Goal: Information Seeking & Learning: Learn about a topic

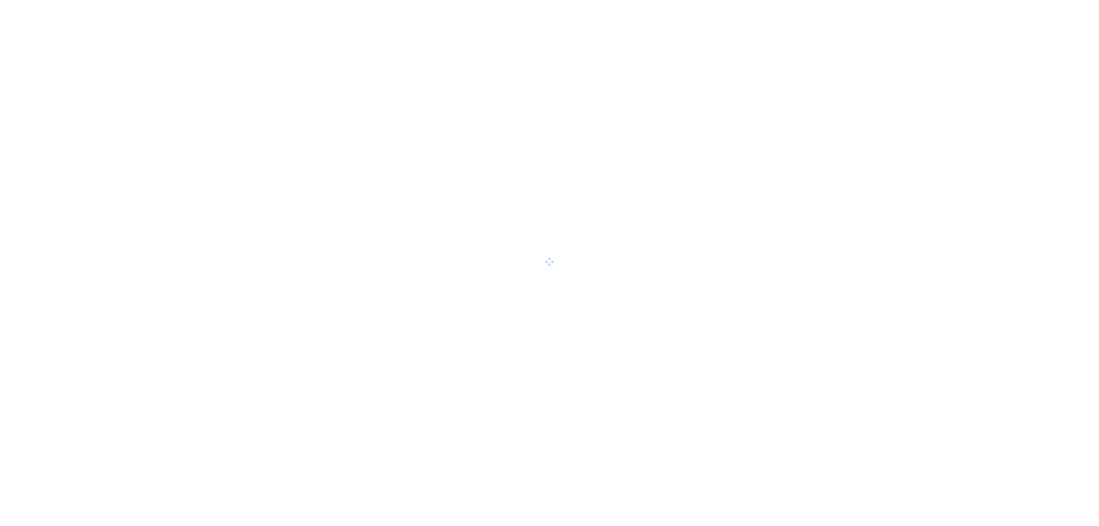
click at [599, 227] on div at bounding box center [549, 263] width 1099 height 526
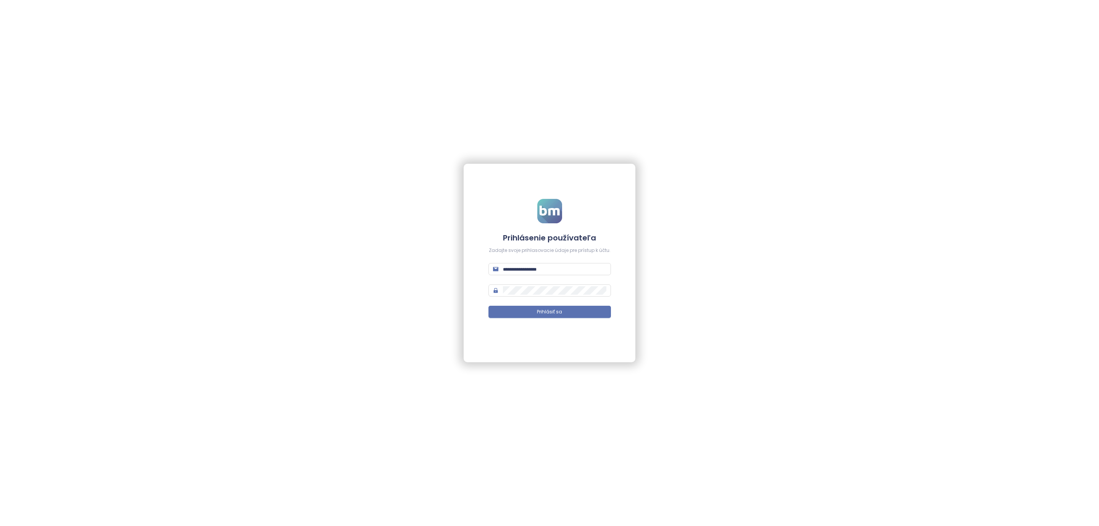
type input "**********"
click at [546, 312] on span "Prihlásiť sa" at bounding box center [549, 311] width 25 height 7
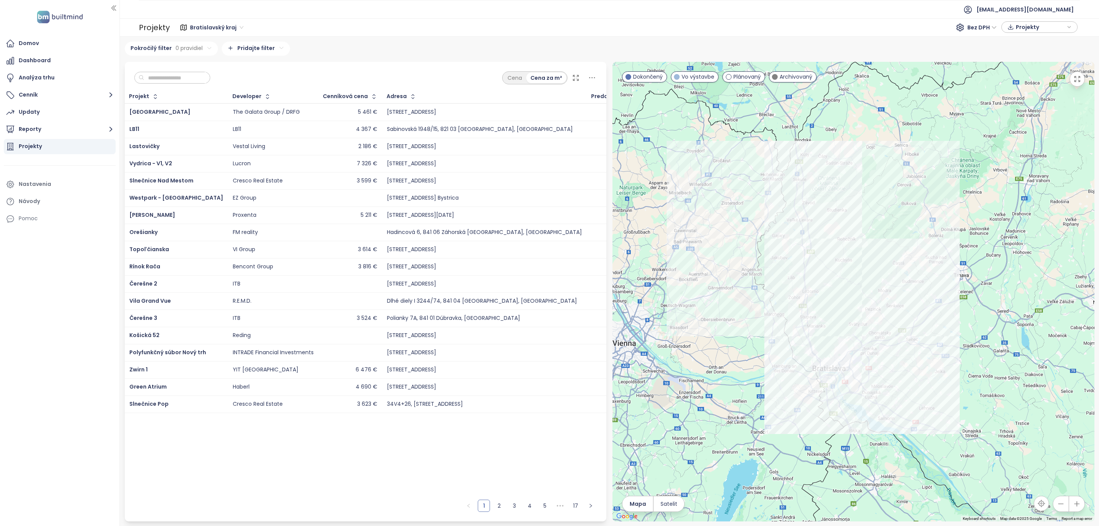
click at [160, 81] on input "text" at bounding box center [175, 77] width 62 height 11
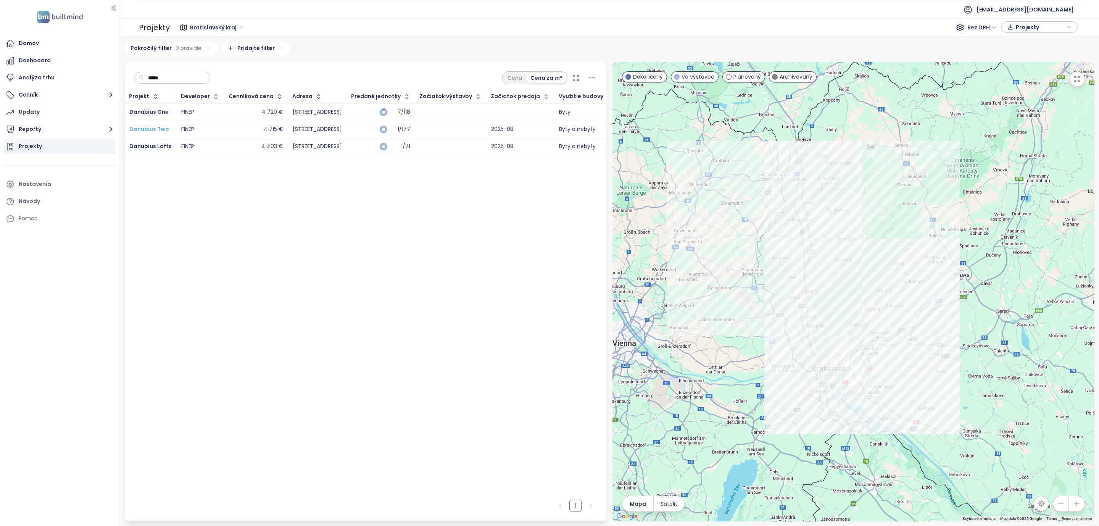
type input "*****"
click at [158, 126] on span "Danubius Two" at bounding box center [149, 129] width 40 height 8
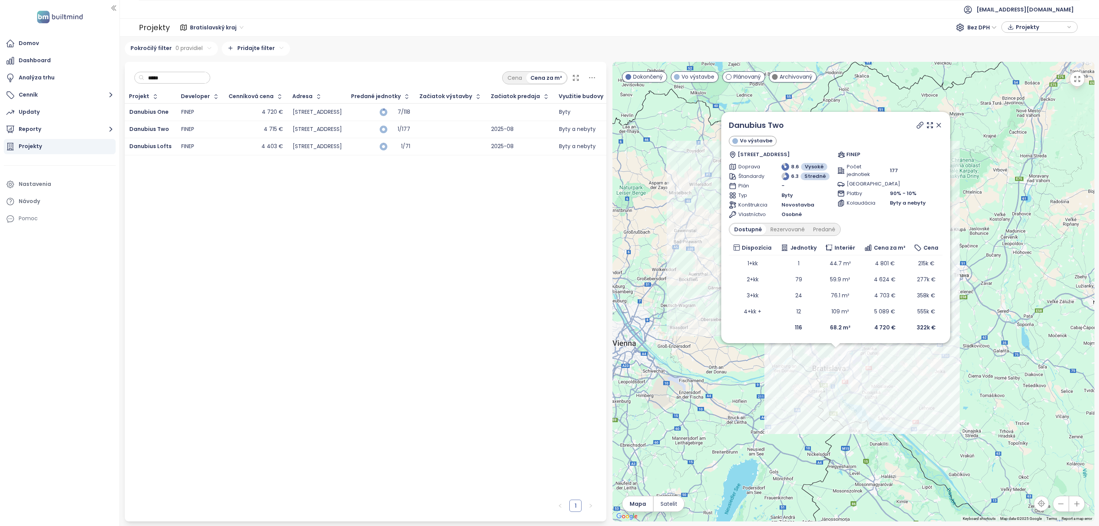
click at [941, 123] on icon at bounding box center [939, 125] width 4 height 4
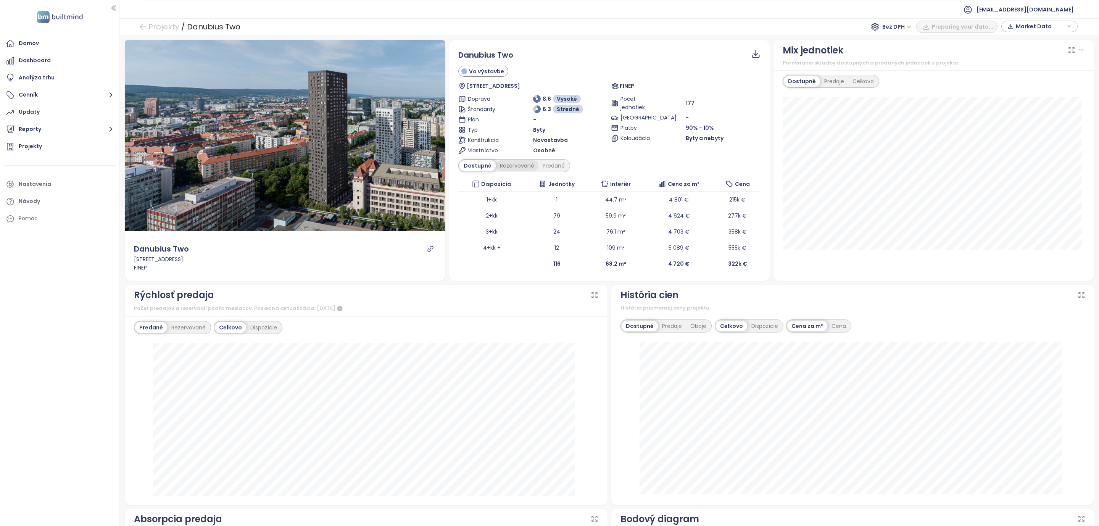
click at [500, 164] on div "Rezervované" at bounding box center [517, 165] width 43 height 11
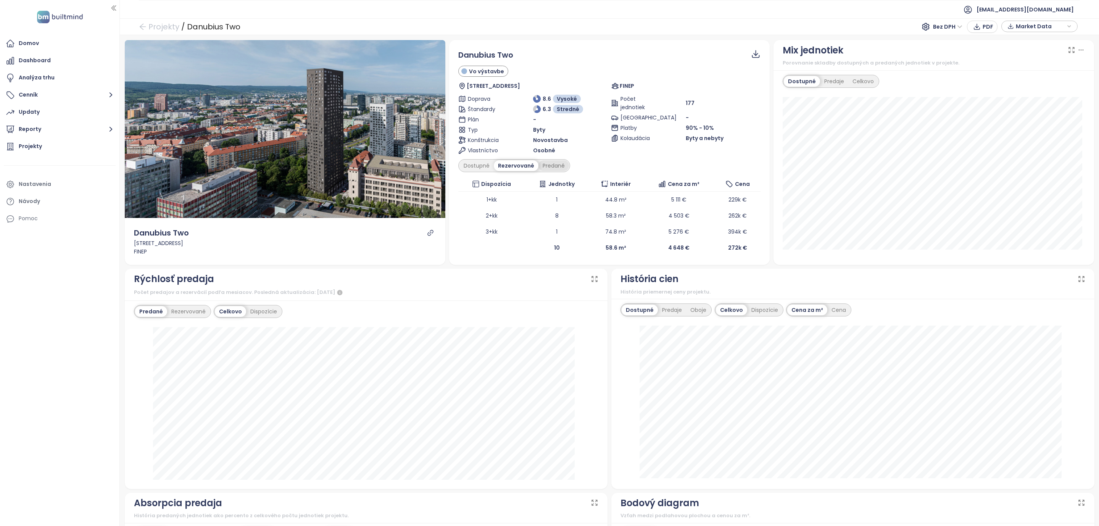
click at [552, 166] on div "Predané" at bounding box center [554, 165] width 31 height 11
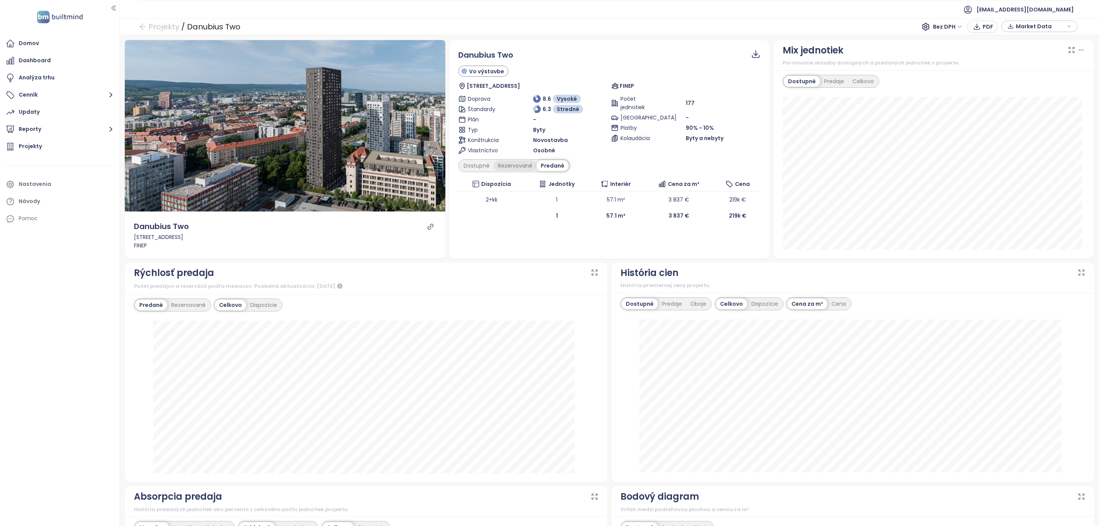
click at [508, 166] on div "Rezervované" at bounding box center [515, 165] width 43 height 11
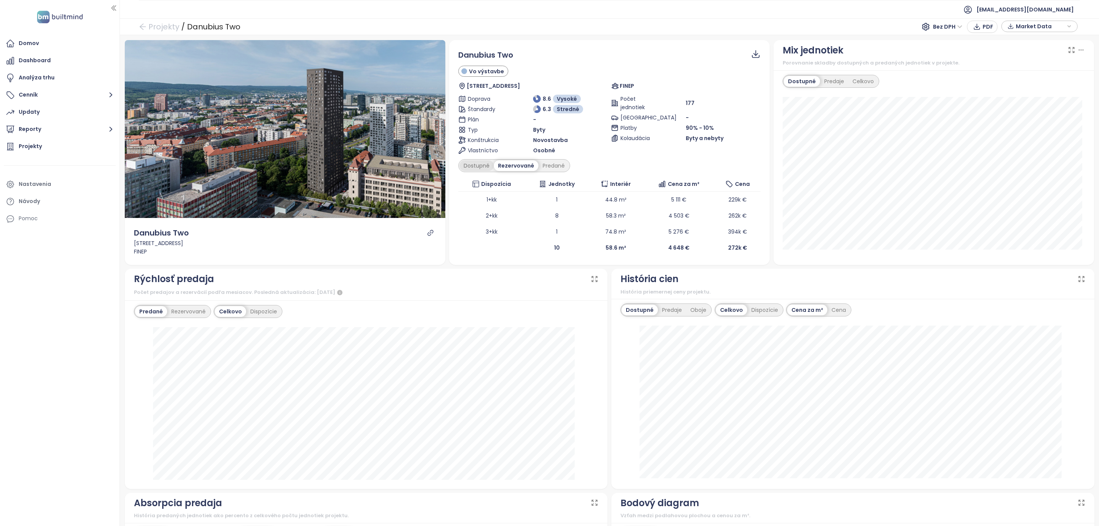
click at [470, 166] on div "Dostupné" at bounding box center [477, 165] width 34 height 11
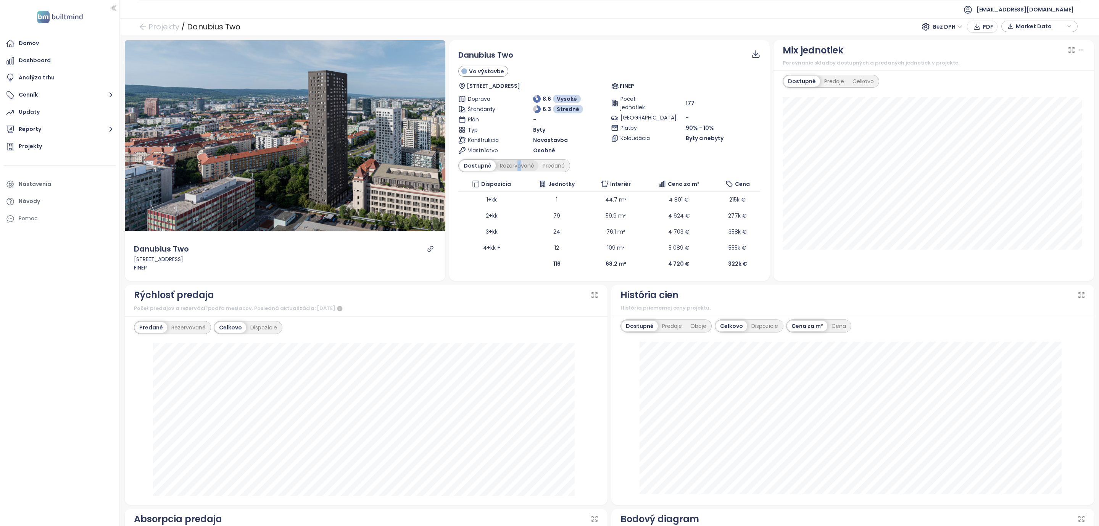
click at [514, 168] on div "Rezervované" at bounding box center [517, 165] width 43 height 11
click at [520, 165] on div "Rezervované" at bounding box center [517, 165] width 43 height 11
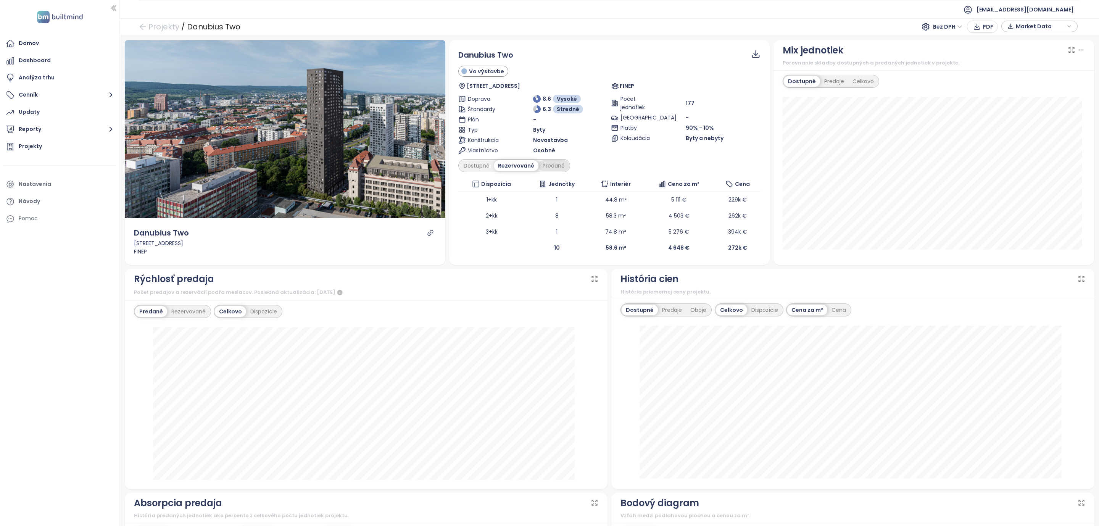
click at [552, 164] on div "Predané" at bounding box center [554, 165] width 31 height 11
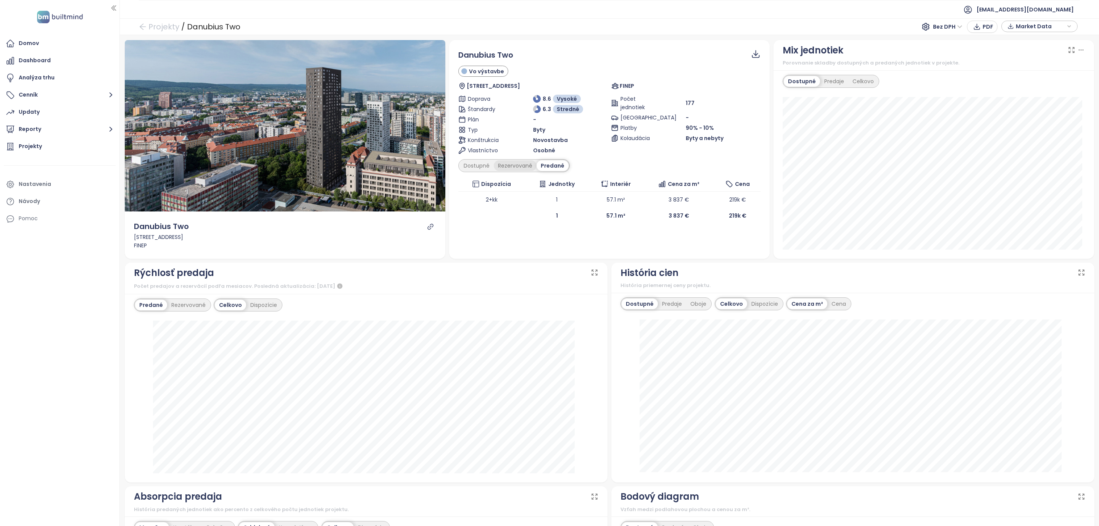
click at [520, 167] on div "Rezervované" at bounding box center [515, 165] width 43 height 11
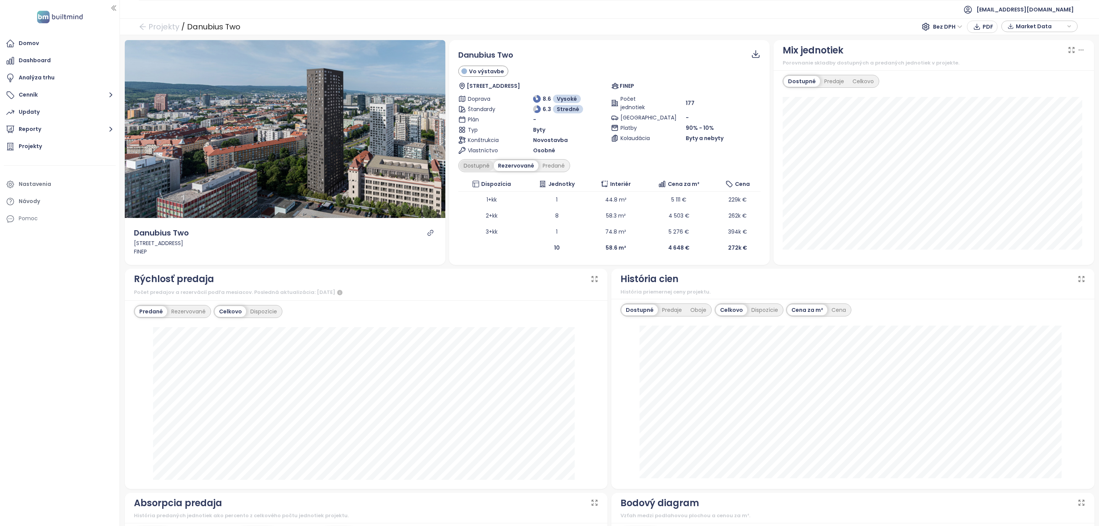
click at [471, 165] on div "Dostupné" at bounding box center [477, 165] width 34 height 11
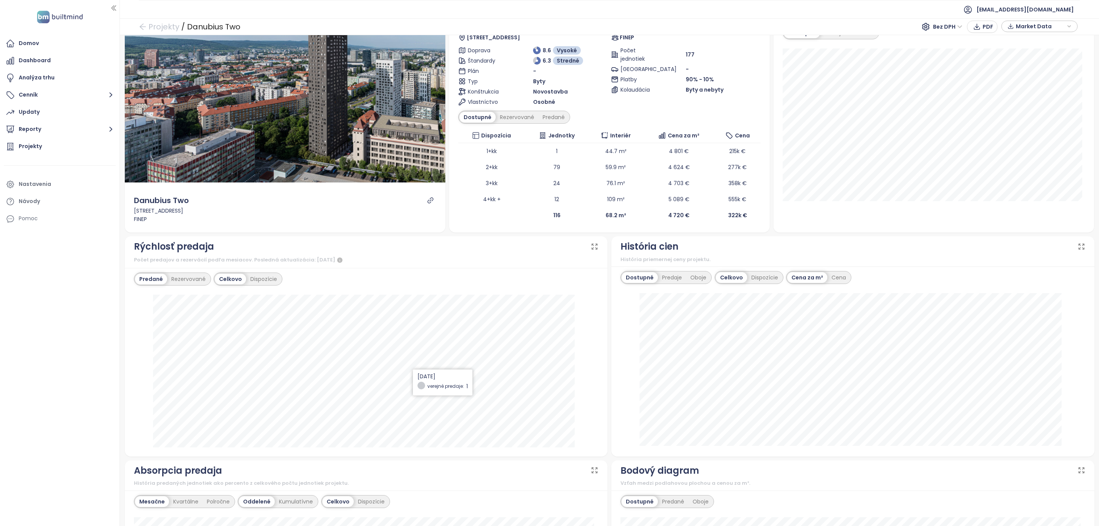
scroll to position [115, 0]
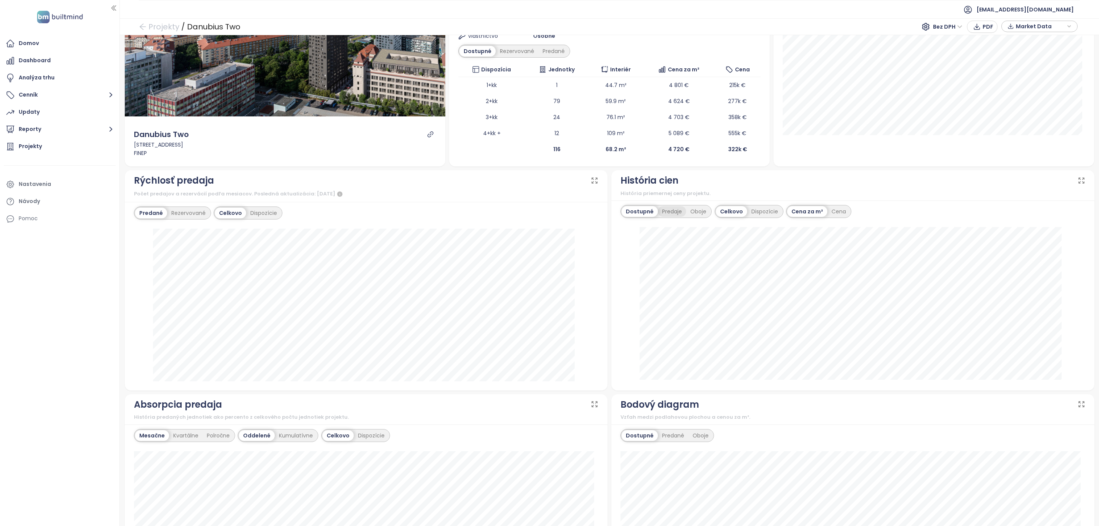
click at [664, 215] on div "Predaje" at bounding box center [672, 211] width 28 height 11
click at [629, 210] on div "Dostupné" at bounding box center [639, 211] width 34 height 11
click at [180, 215] on div "Rezervované" at bounding box center [188, 213] width 43 height 11
click at [148, 213] on div "Predané" at bounding box center [150, 213] width 31 height 11
click at [179, 213] on div "Rezervované" at bounding box center [188, 213] width 43 height 11
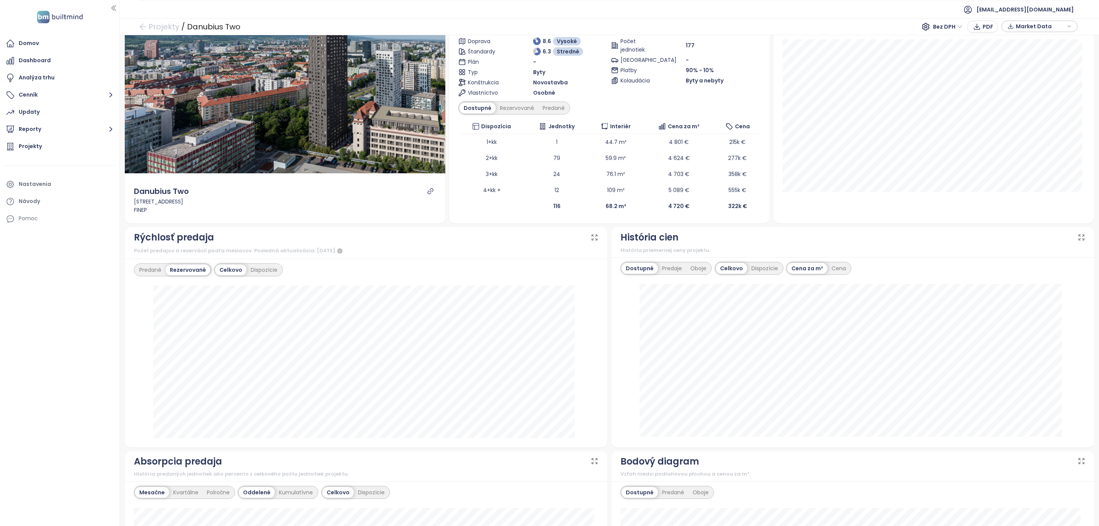
scroll to position [57, 0]
